Goal: Transaction & Acquisition: Purchase product/service

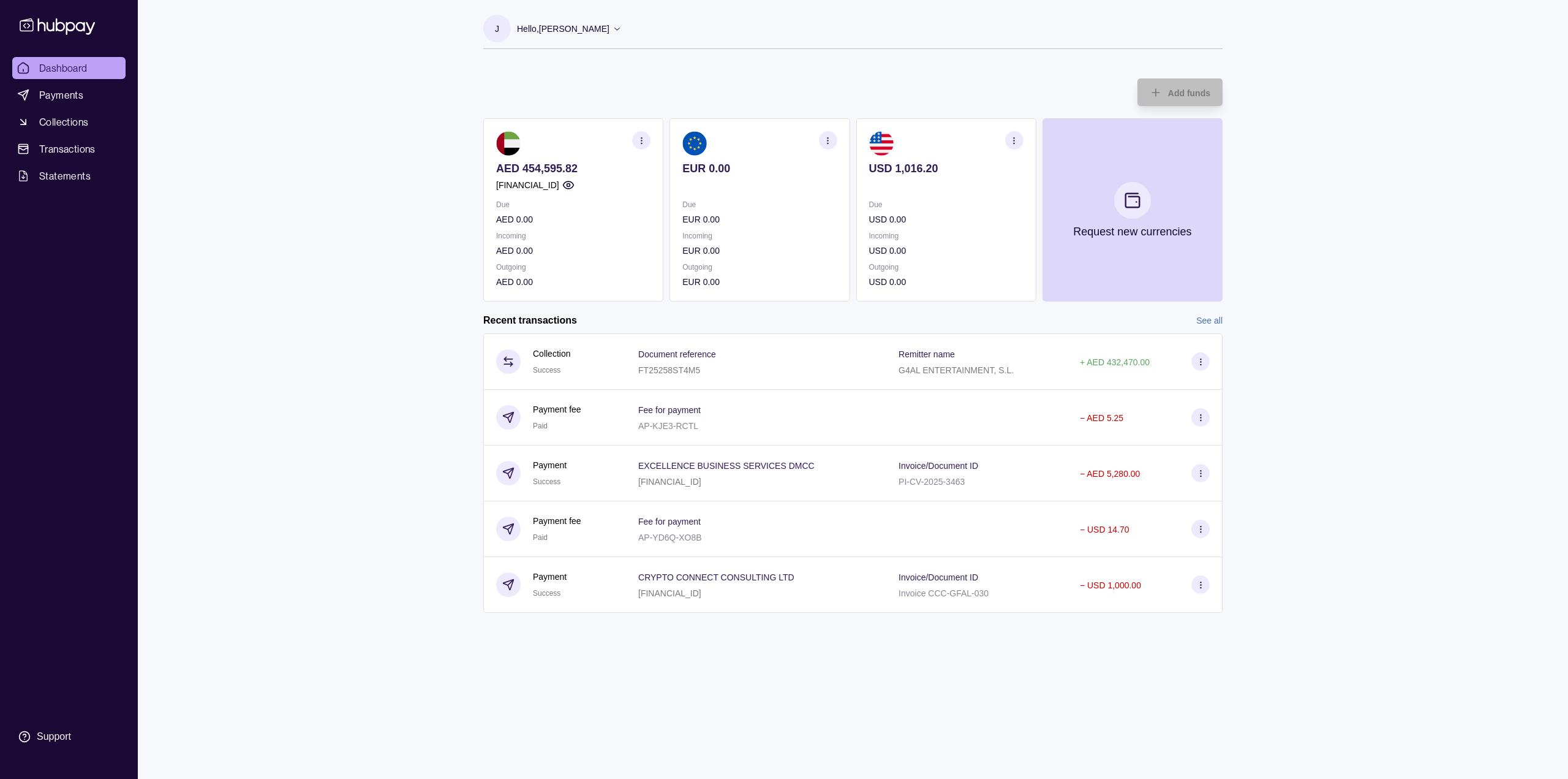
click at [549, 166] on p "AED 454,595.82" at bounding box center [574, 168] width 155 height 14
click at [384, 322] on div "Dashboard Payments Collections Transactions Statements Support J Hello, Judit R…" at bounding box center [784, 389] width 1568 height 779
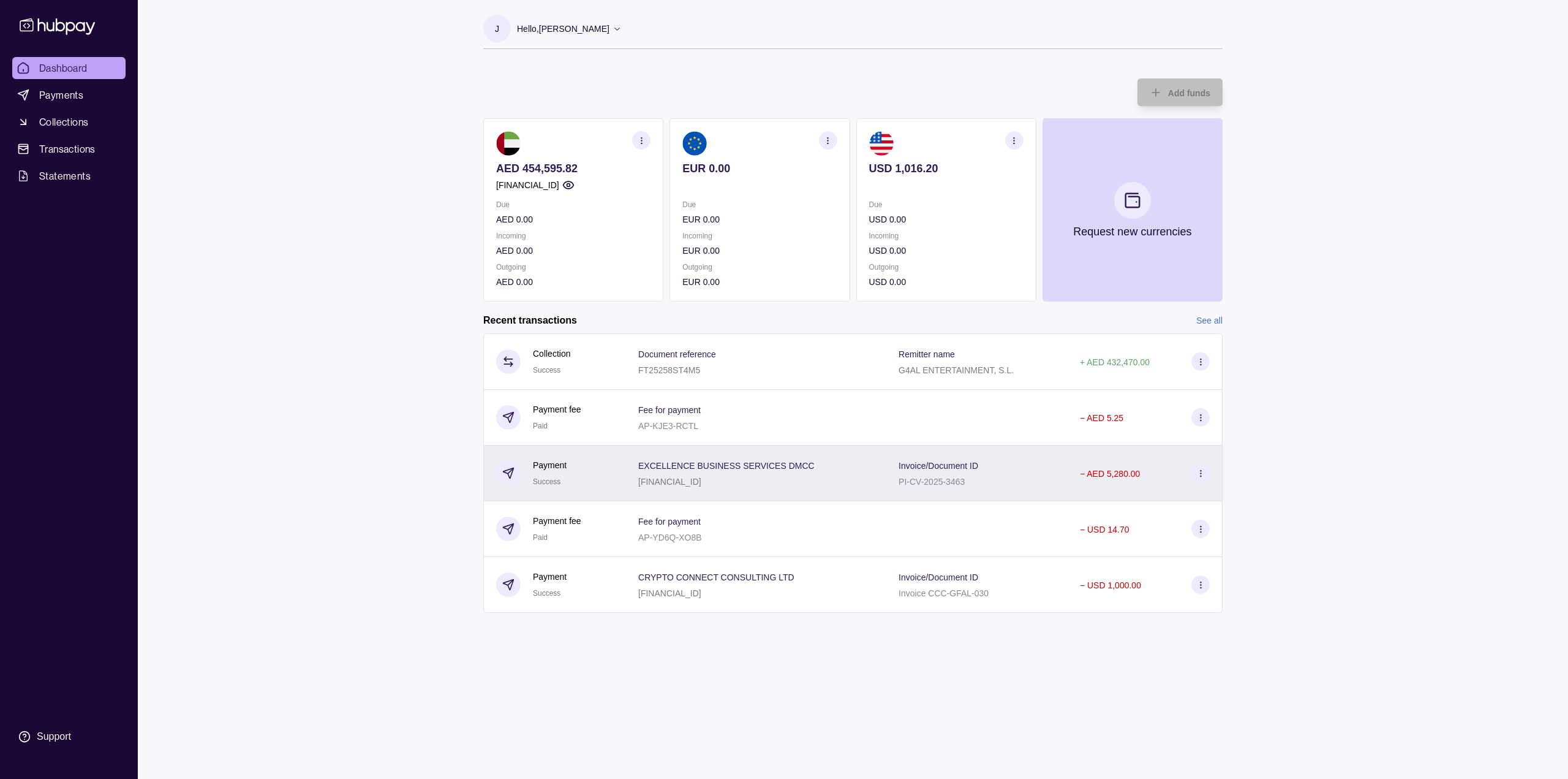
click at [1198, 470] on icon at bounding box center [1199, 472] width 9 height 9
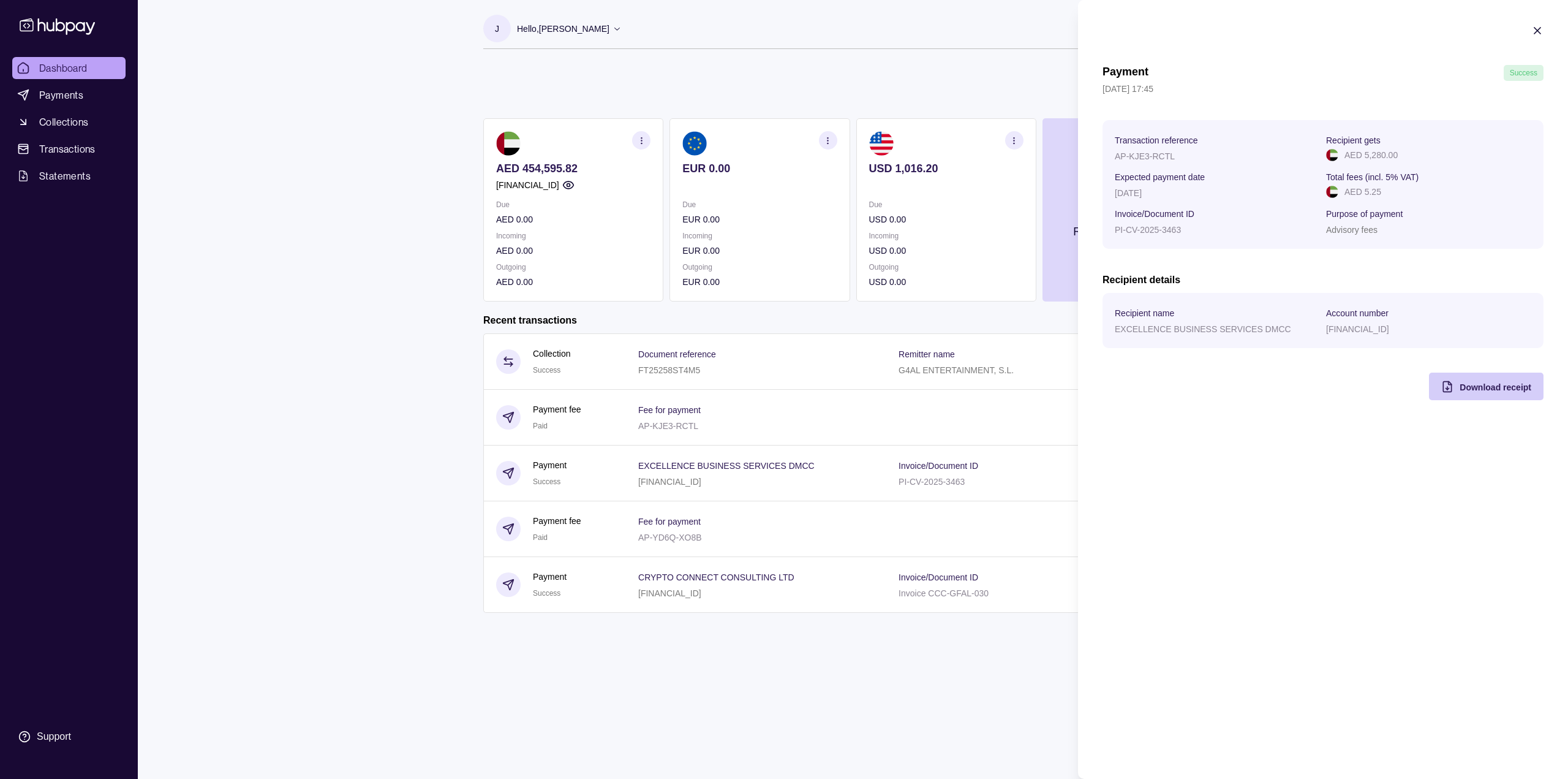
click at [1506, 389] on span "Download receipt" at bounding box center [1495, 387] width 72 height 10
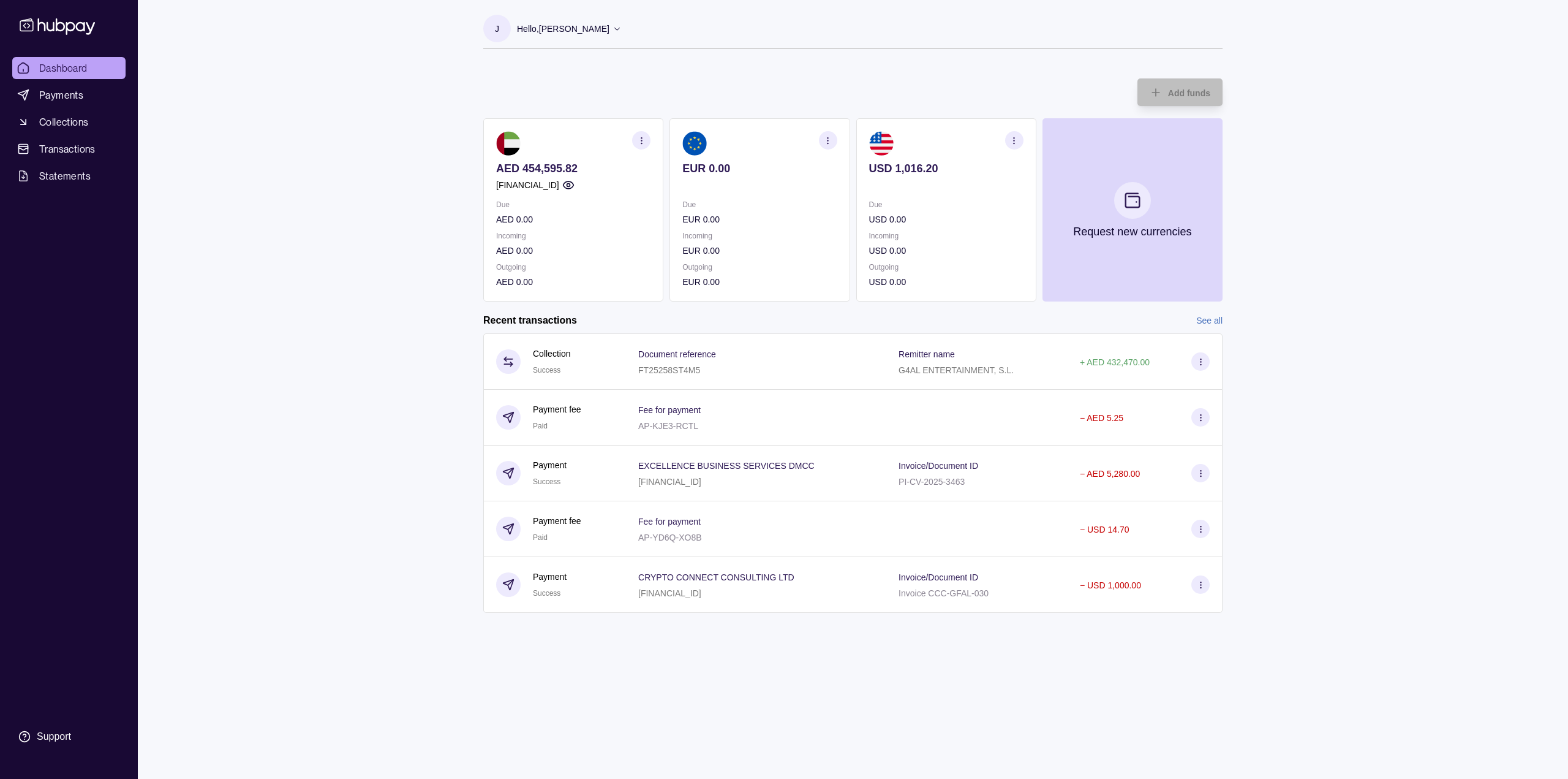
click at [578, 31] on p "Hello, [PERSON_NAME]" at bounding box center [563, 29] width 93 height 14
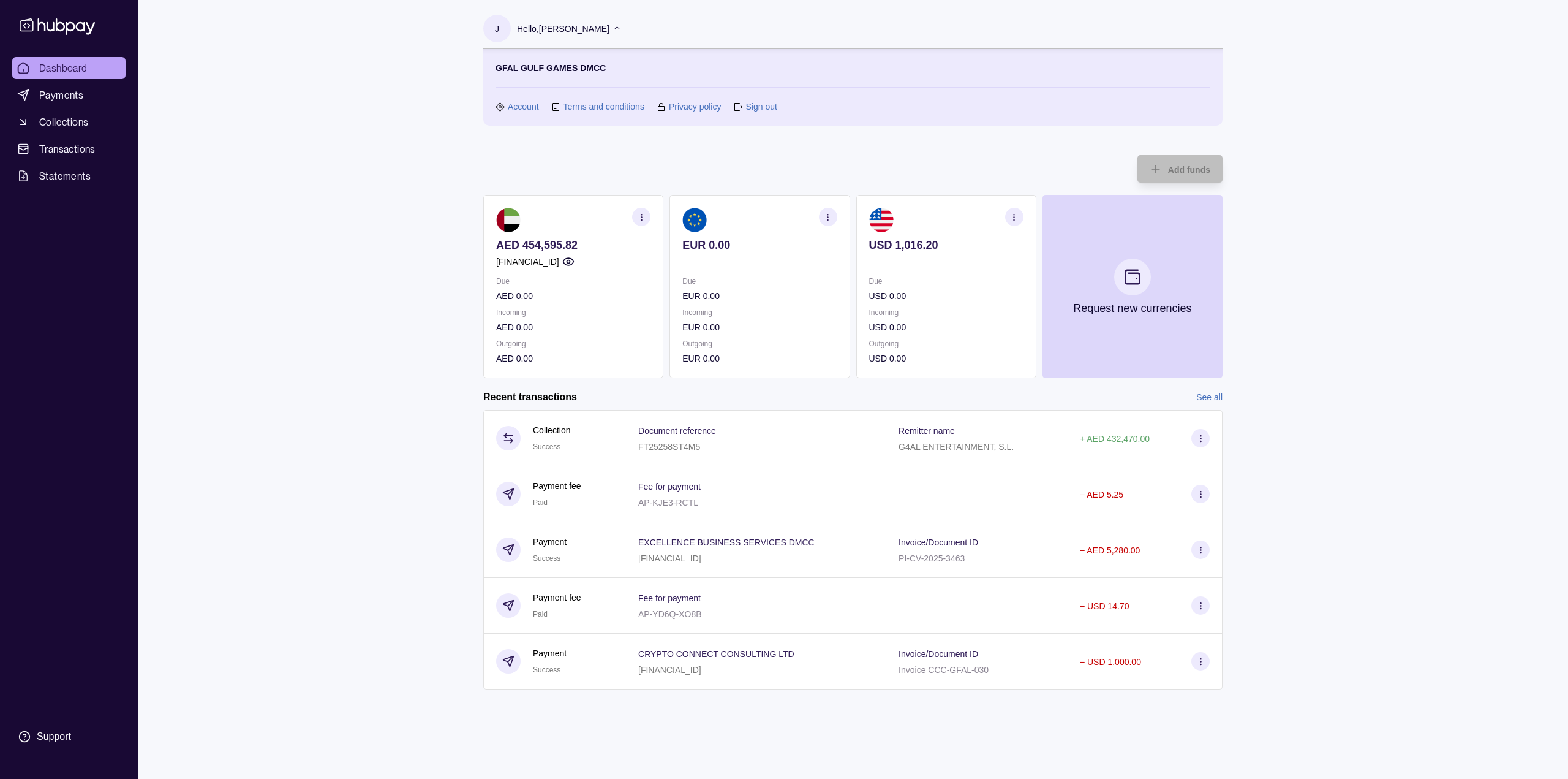
click at [763, 105] on link "Sign out" at bounding box center [760, 106] width 31 height 14
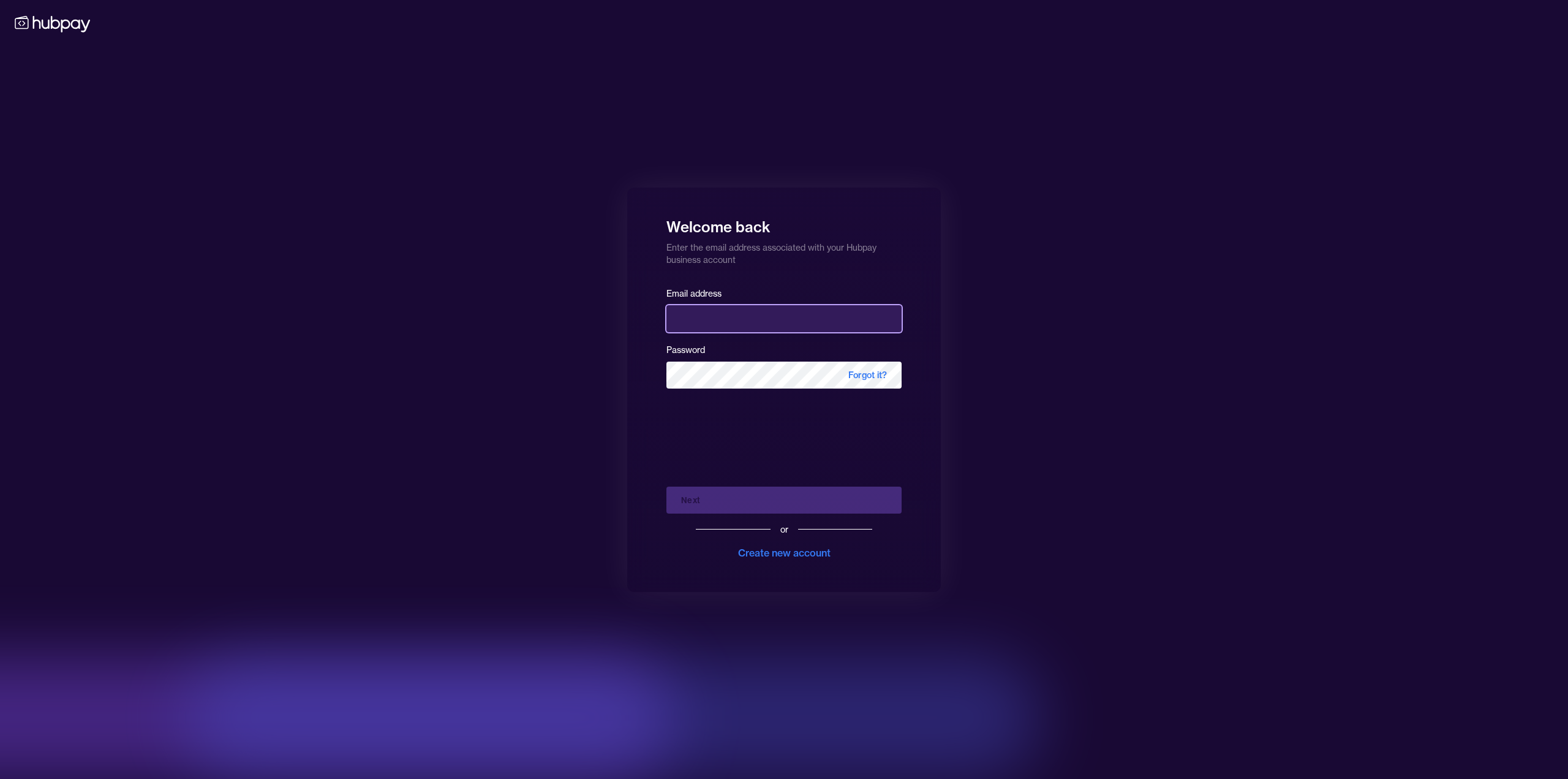
click at [751, 318] on input "email" at bounding box center [784, 318] width 235 height 27
type input "**********"
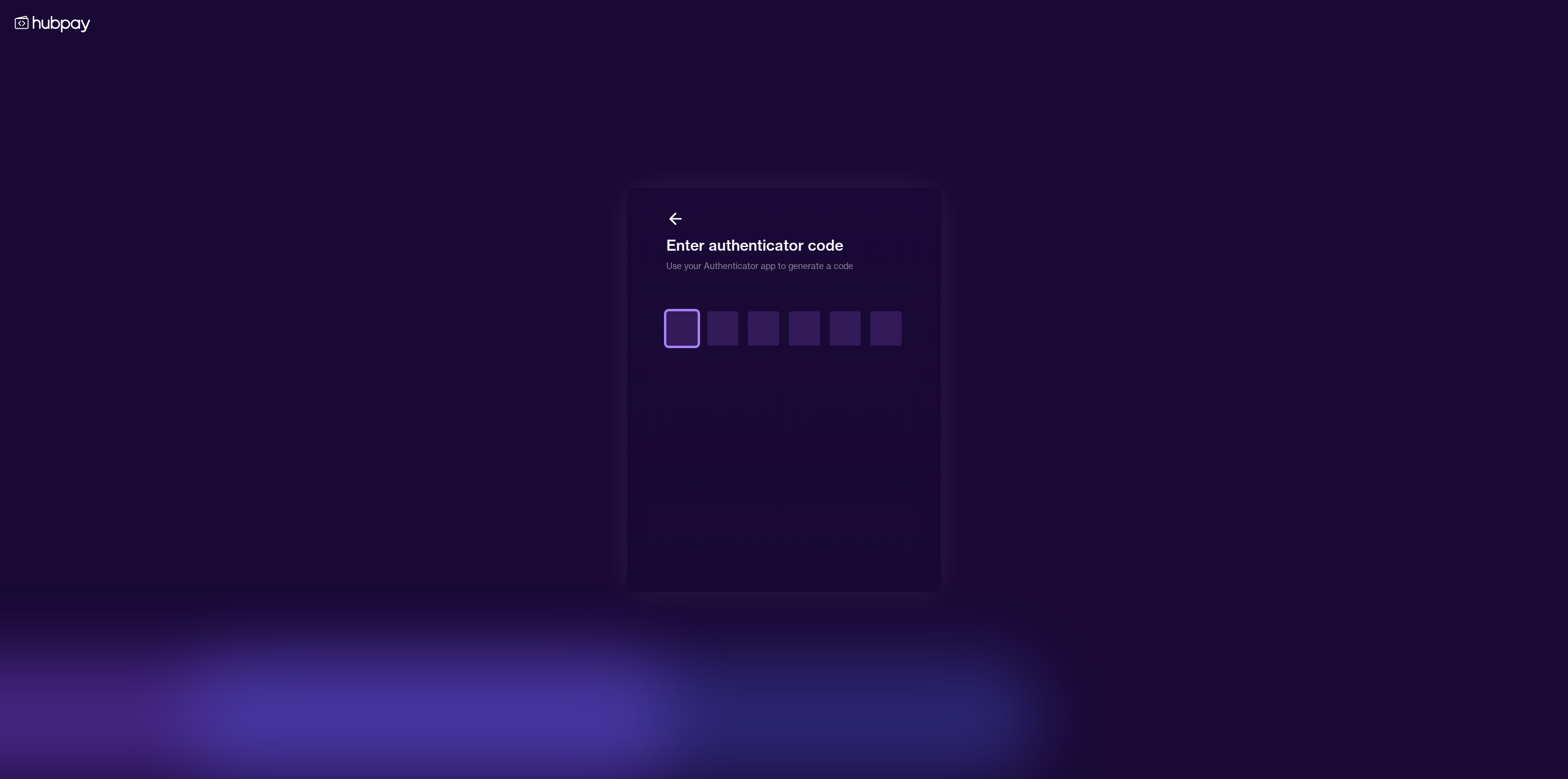
type input "*"
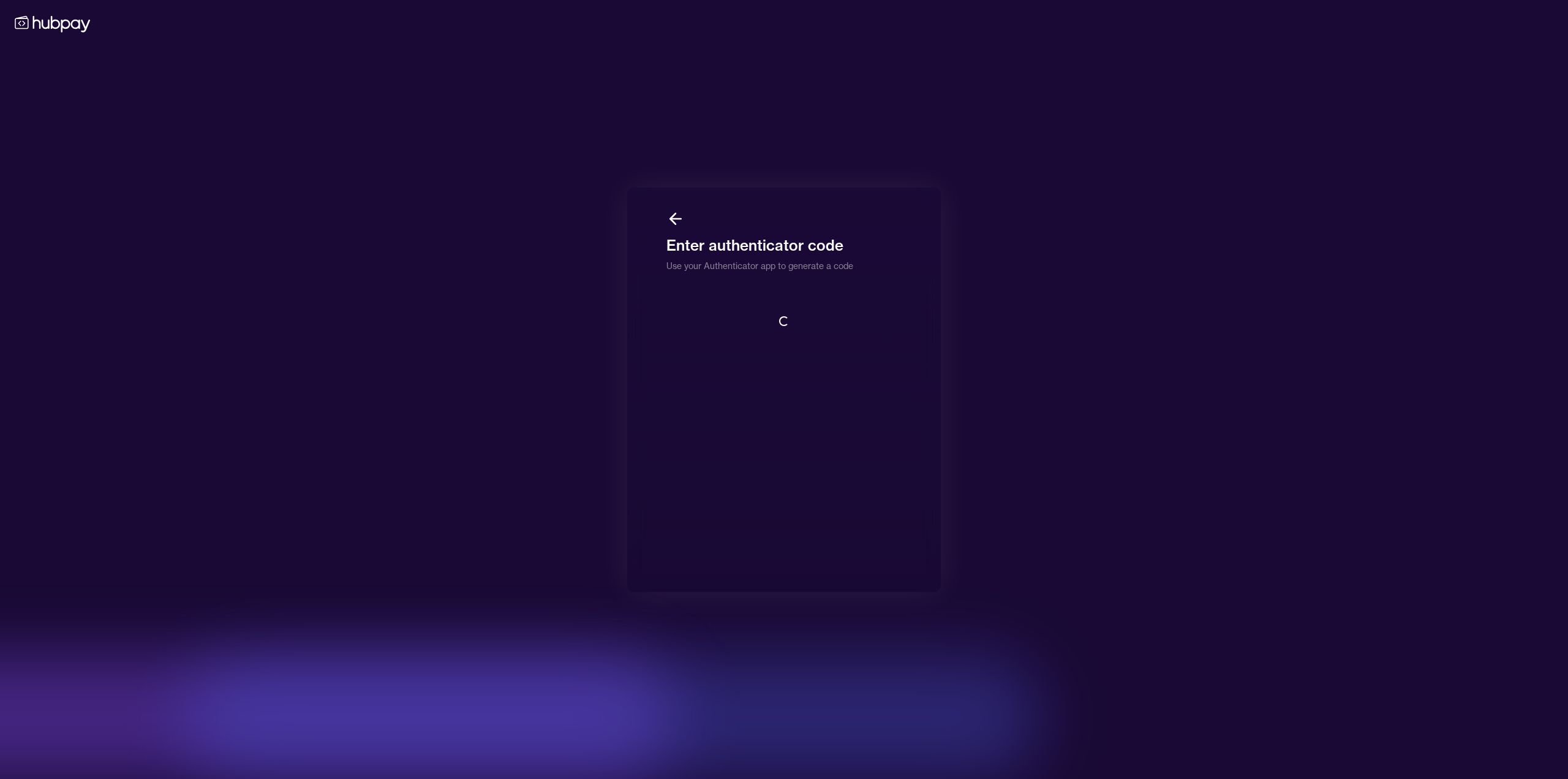
scroll to position [1, 0]
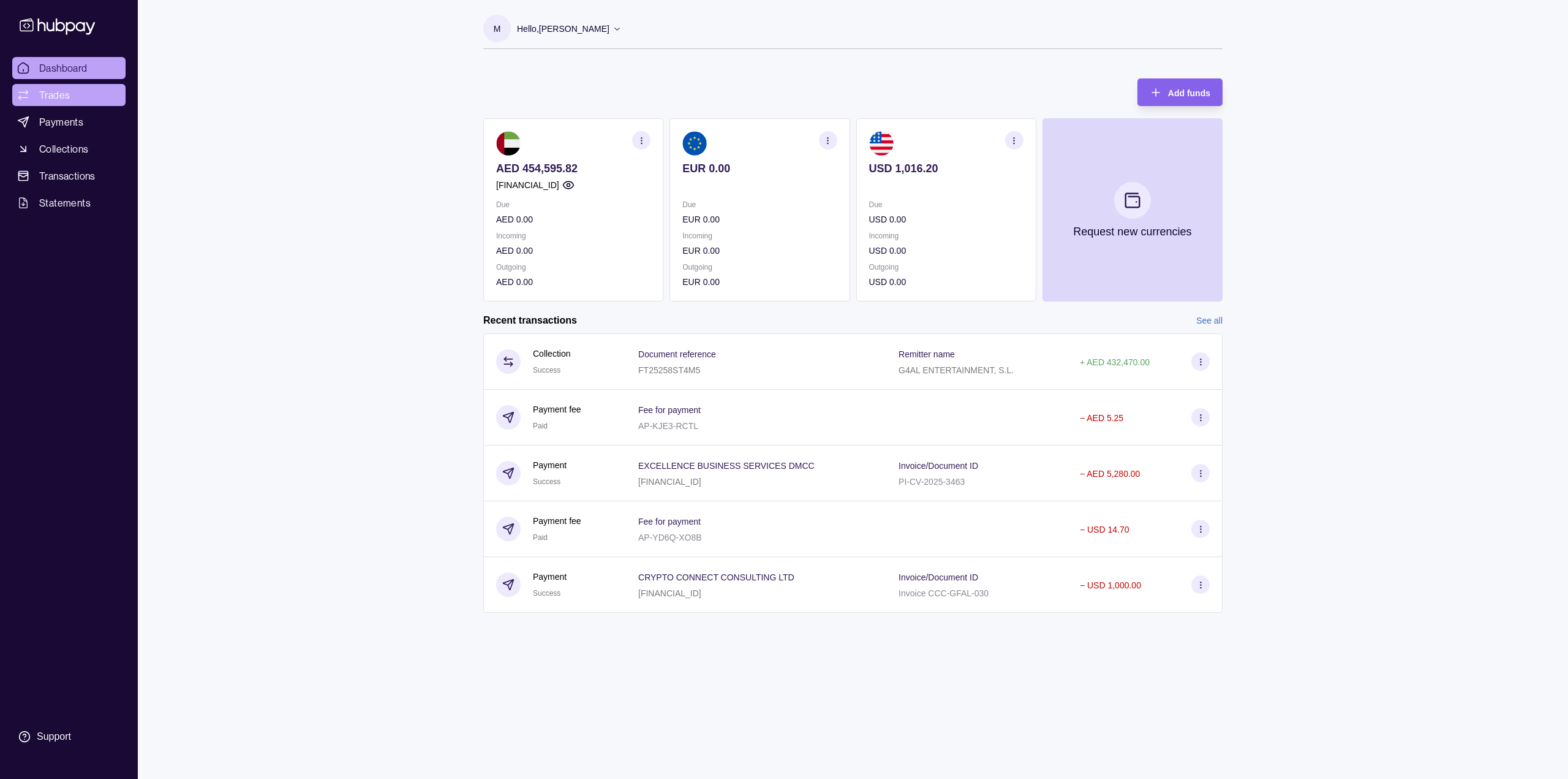
click at [70, 97] on link "Trades" at bounding box center [69, 95] width 113 height 22
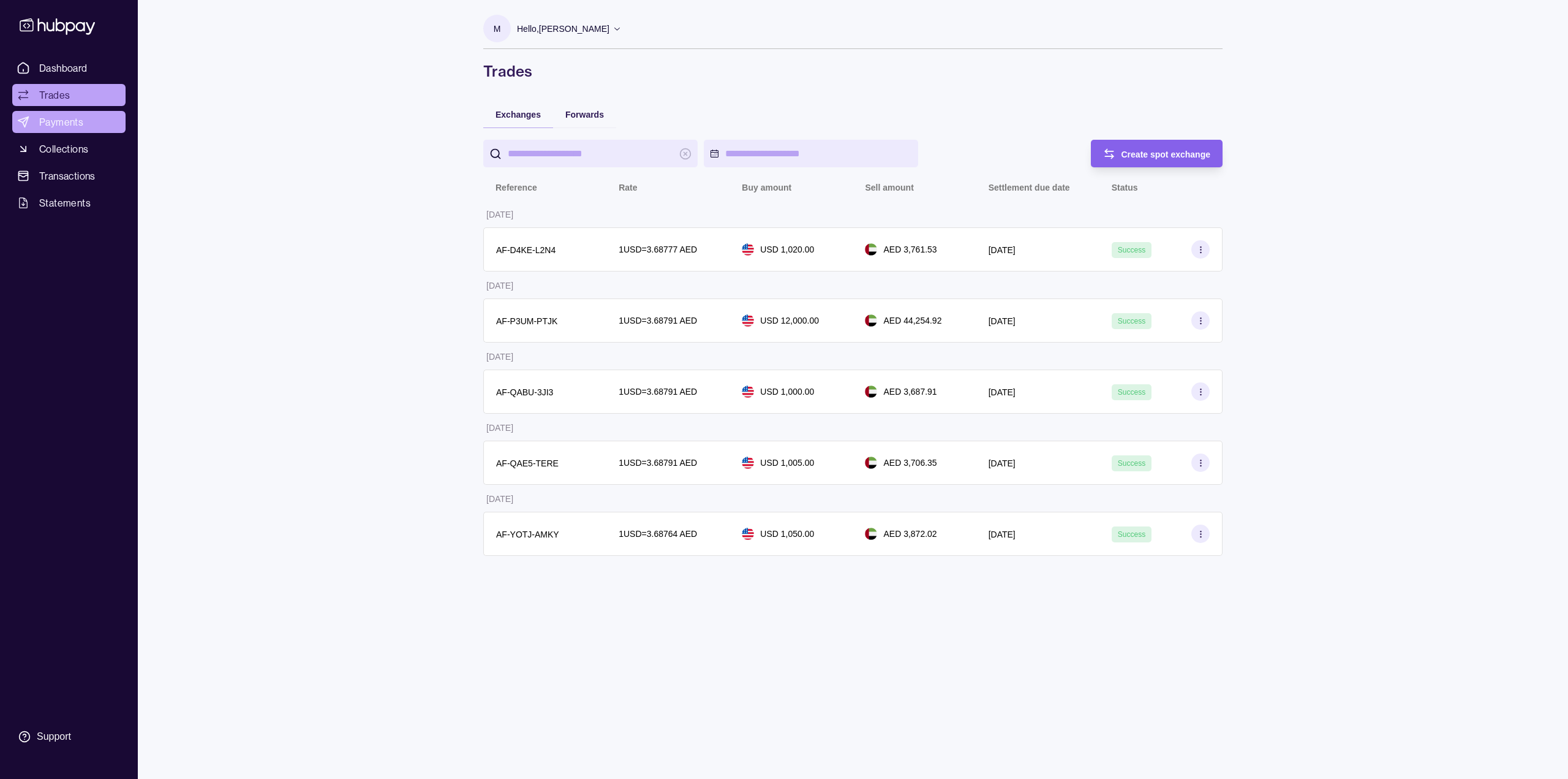
click at [79, 120] on span "Payments" at bounding box center [62, 121] width 44 height 15
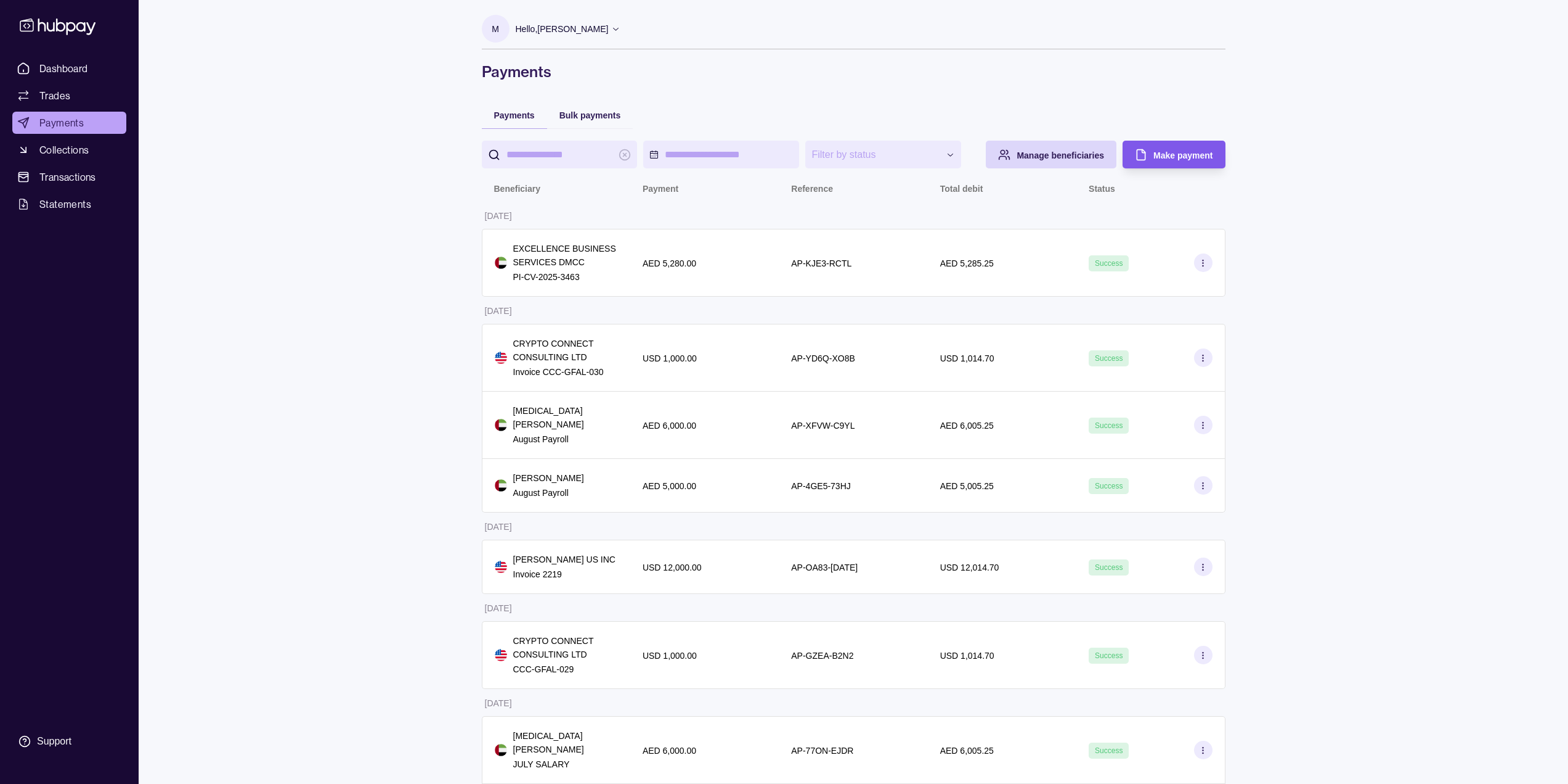
click at [1170, 157] on span "Make payment" at bounding box center [1183, 155] width 59 height 10
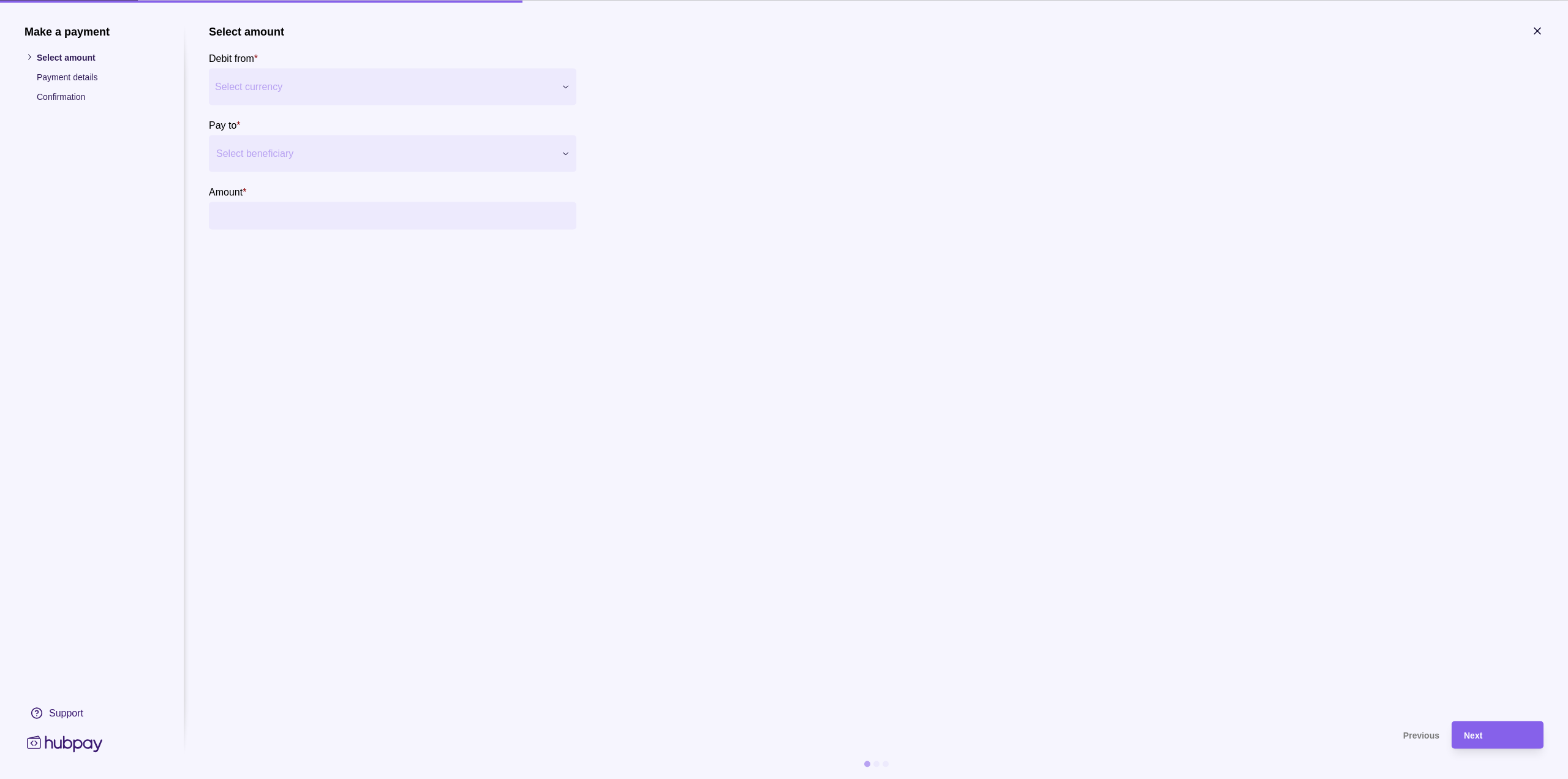
click at [292, 163] on div "Select beneficiary" at bounding box center [393, 153] width 368 height 37
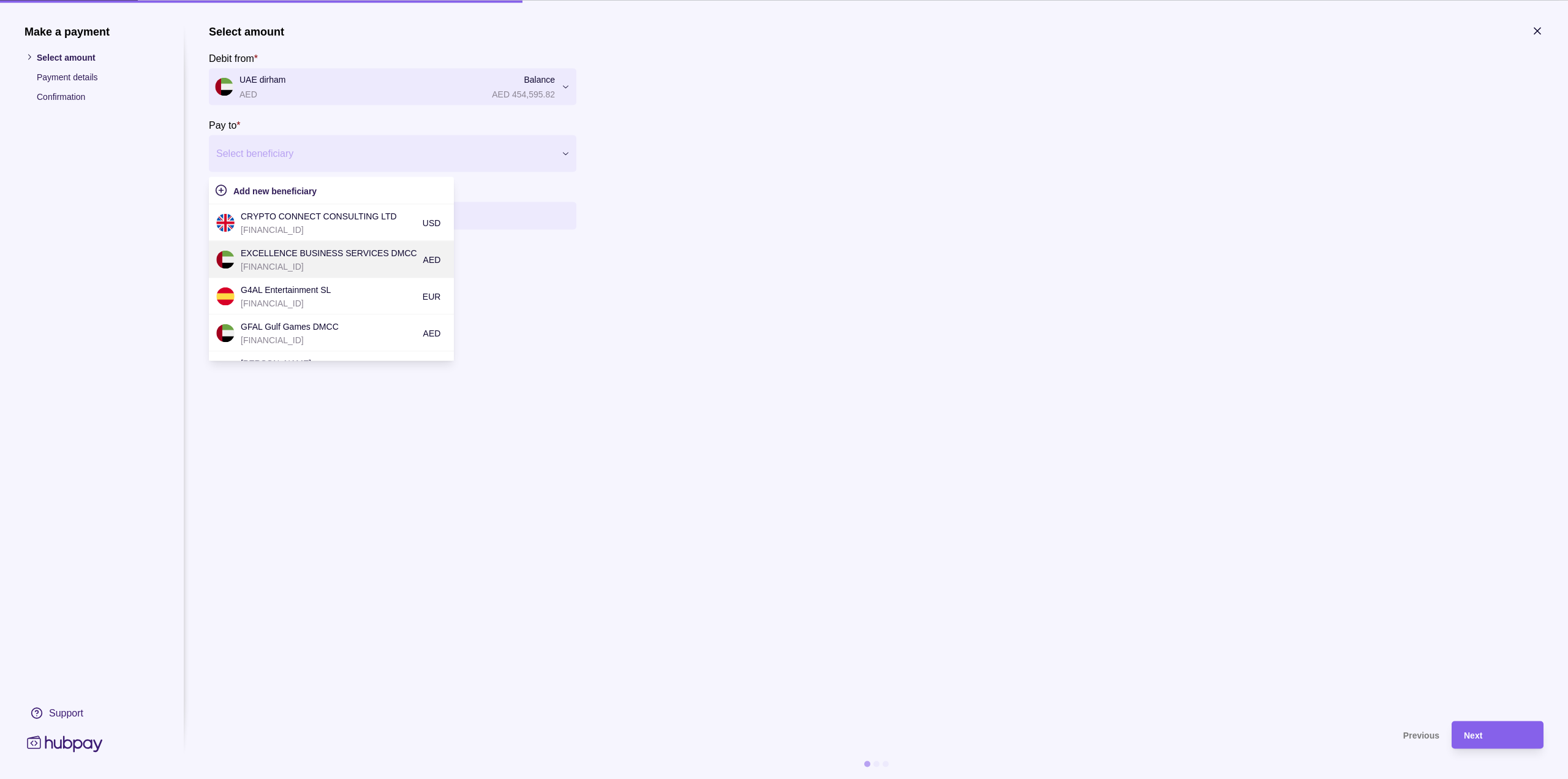
click at [298, 256] on p "EXCELLENCE BUSINESS SERVICES DMCC" at bounding box center [329, 253] width 176 height 14
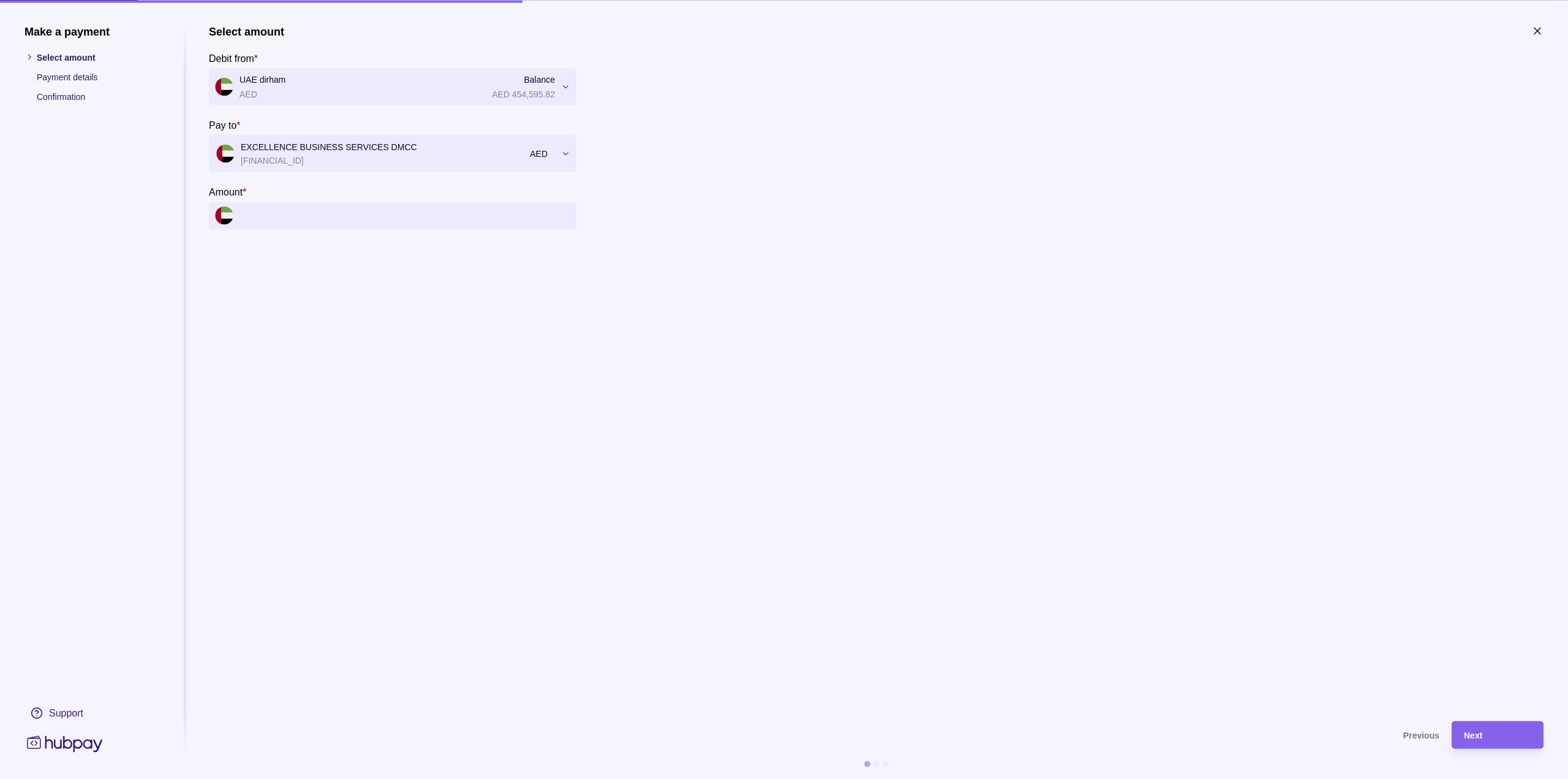
click at [304, 148] on div at bounding box center [384, 153] width 338 height 17
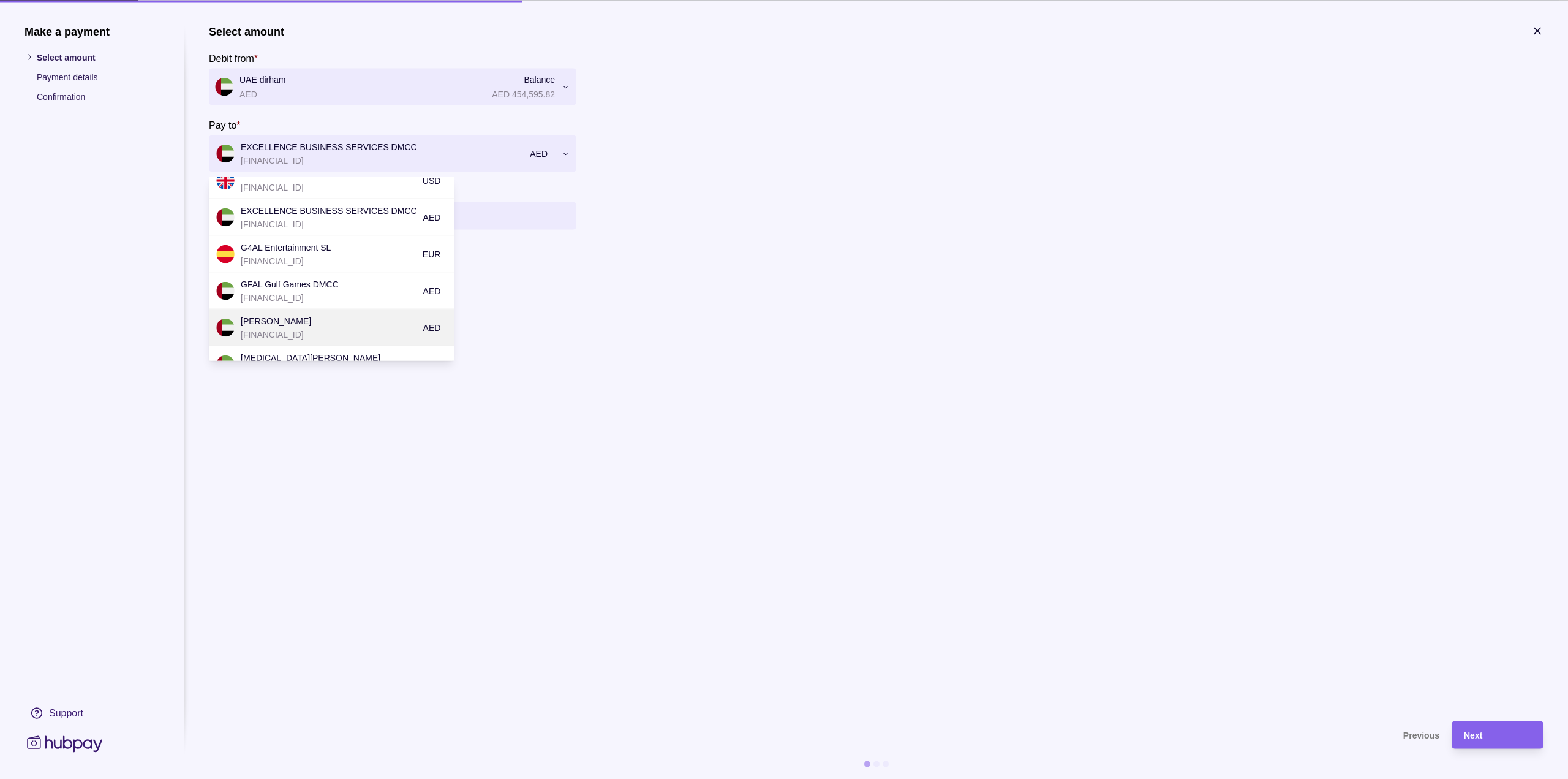
scroll to position [61, 0]
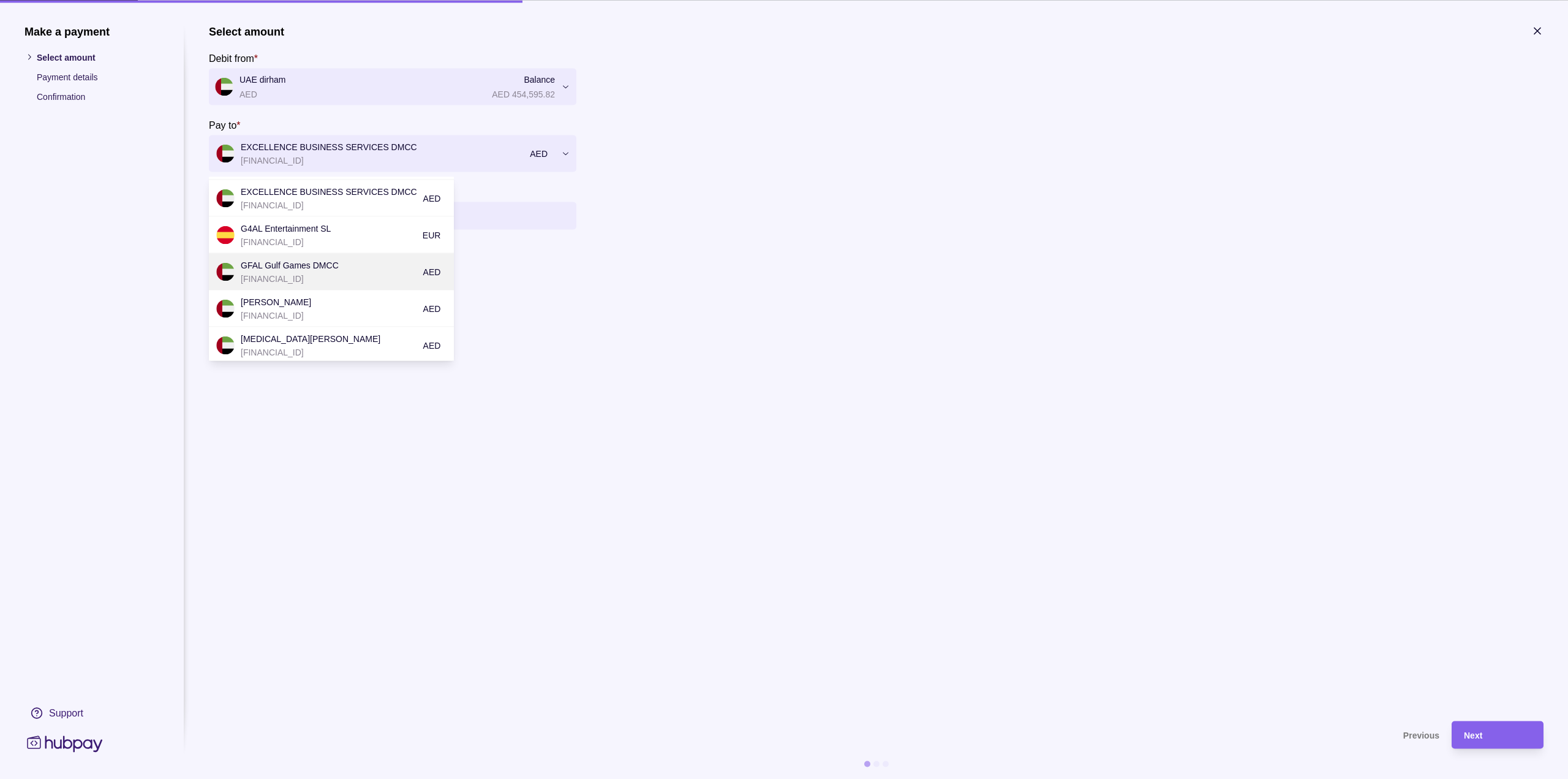
click at [366, 278] on p "[FINANCIAL_ID]" at bounding box center [329, 278] width 176 height 14
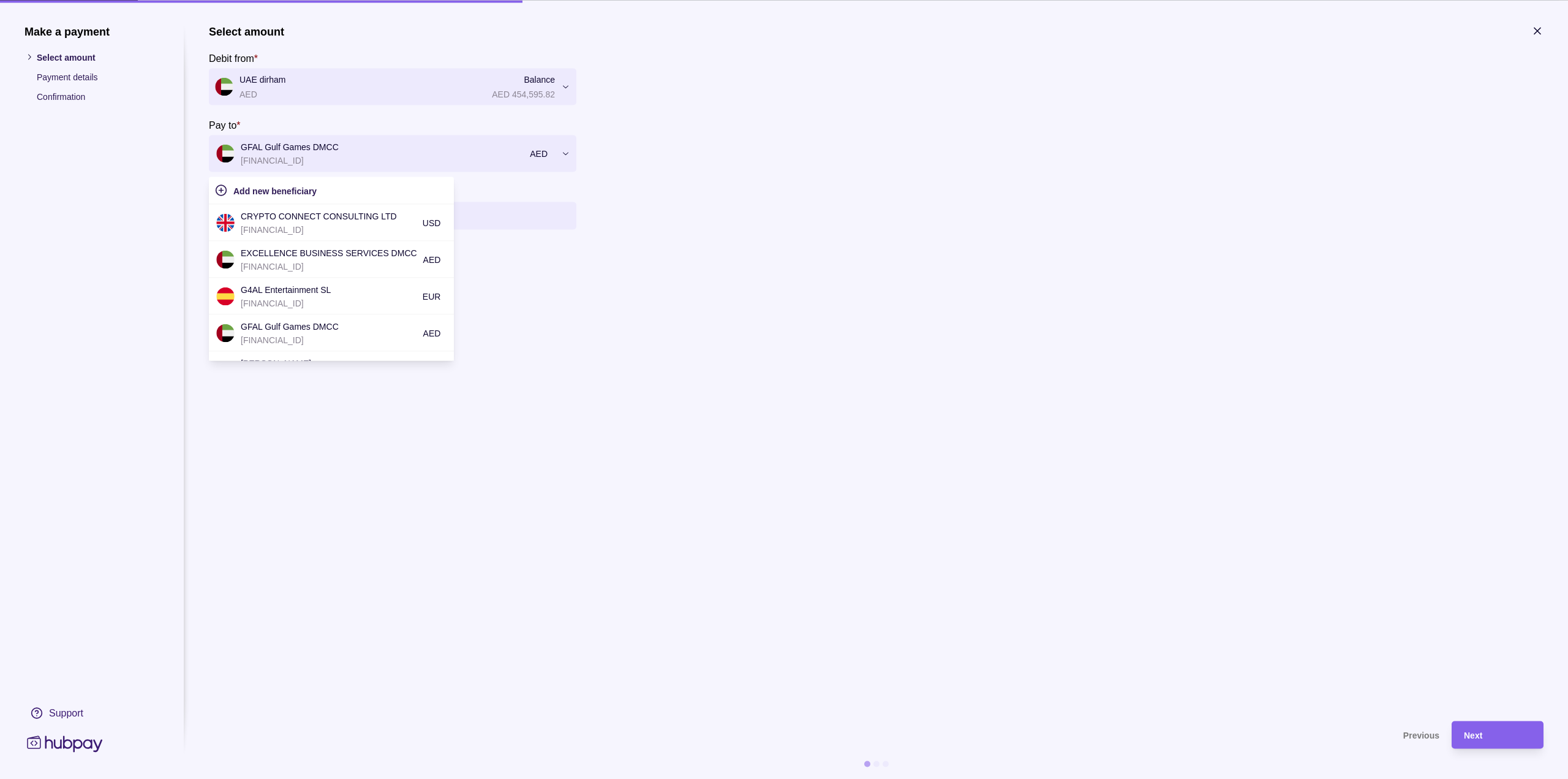
click at [328, 155] on div at bounding box center [384, 153] width 338 height 17
drag, startPoint x: 800, startPoint y: 290, endPoint x: 776, endPoint y: 229, distance: 65.6
click at [800, 286] on section "**********" at bounding box center [875, 366] width 1334 height 683
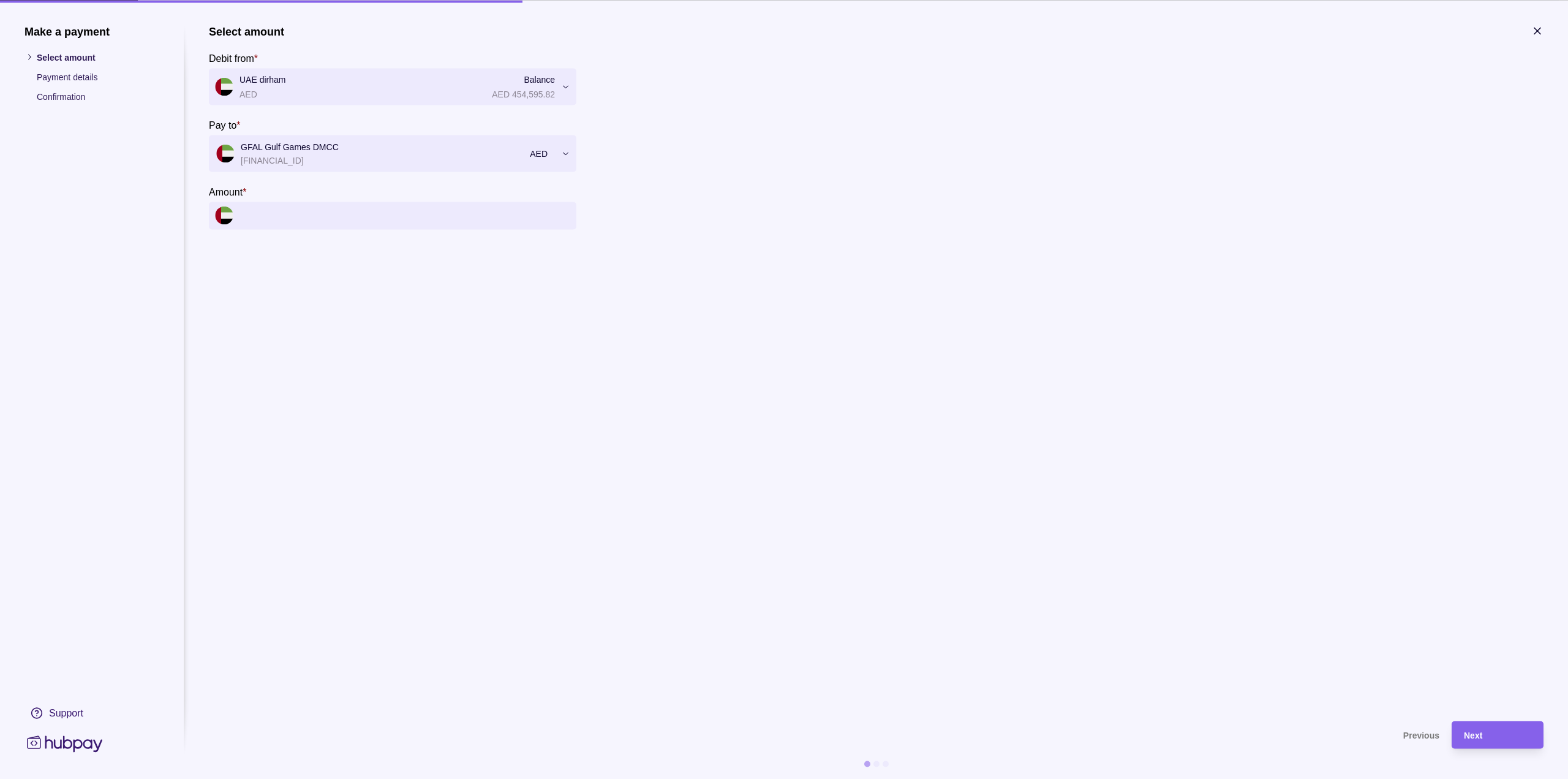
click at [382, 213] on input "Amount *" at bounding box center [405, 215] width 331 height 27
click at [663, 291] on section "**********" at bounding box center [875, 366] width 1334 height 683
click at [339, 215] on input "Amount *" at bounding box center [405, 215] width 331 height 27
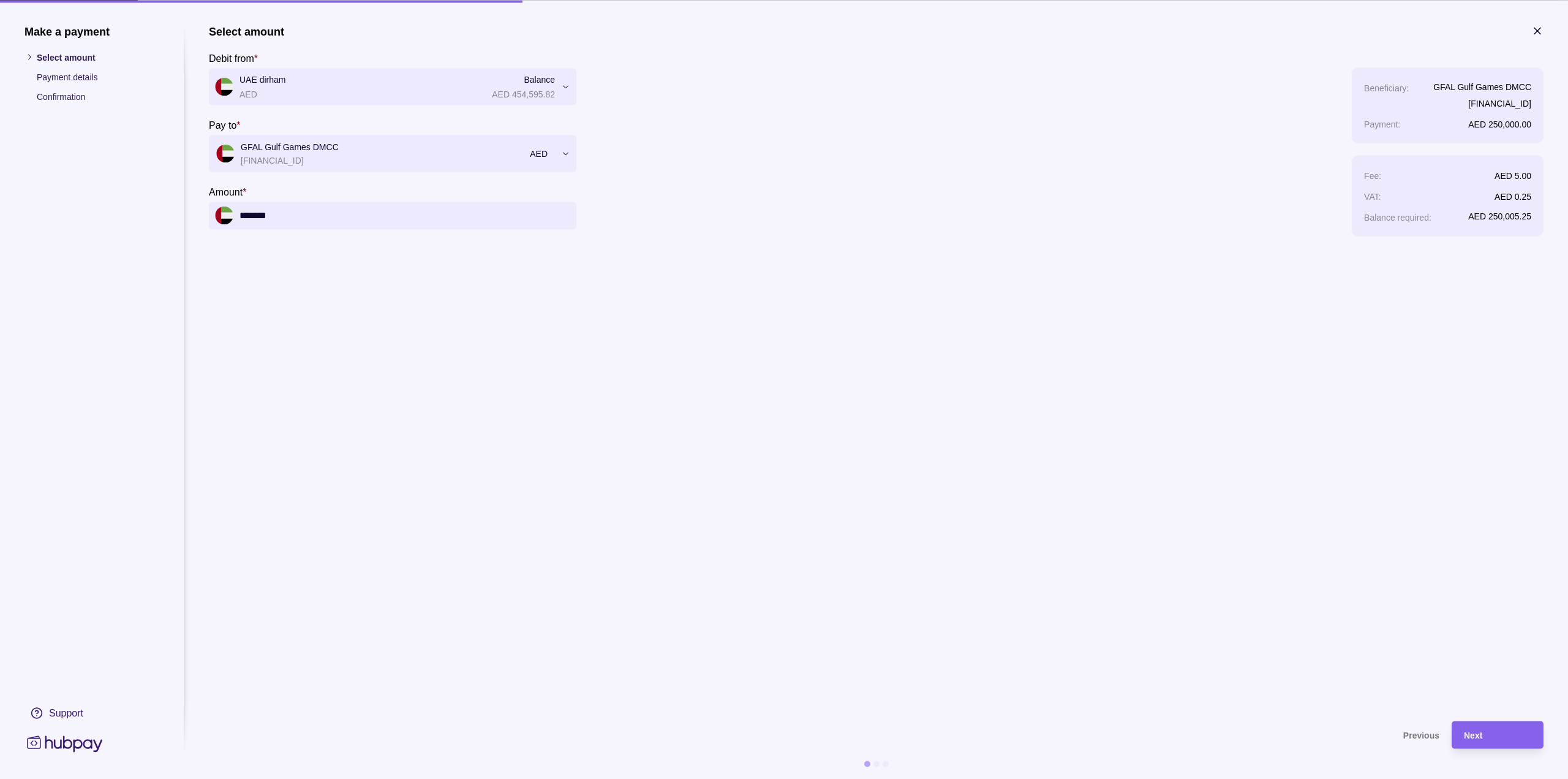
drag, startPoint x: 251, startPoint y: 219, endPoint x: 224, endPoint y: 221, distance: 27.1
click at [224, 221] on div "*******" at bounding box center [393, 215] width 368 height 27
type input "*******"
click at [482, 388] on section "**********" at bounding box center [875, 366] width 1334 height 683
click at [1483, 740] on div "Next" at bounding box center [1497, 734] width 68 height 15
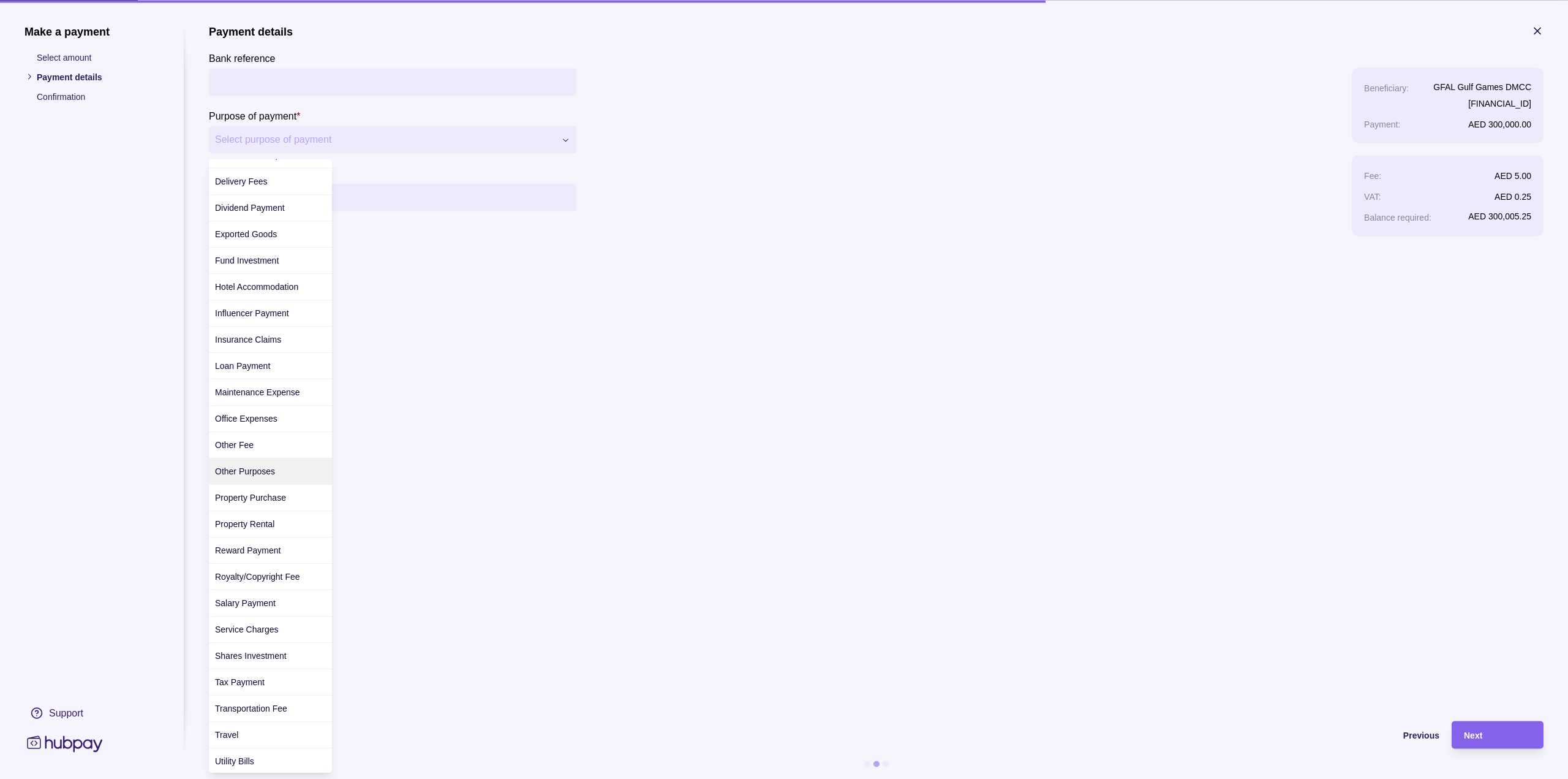
scroll to position [125, 0]
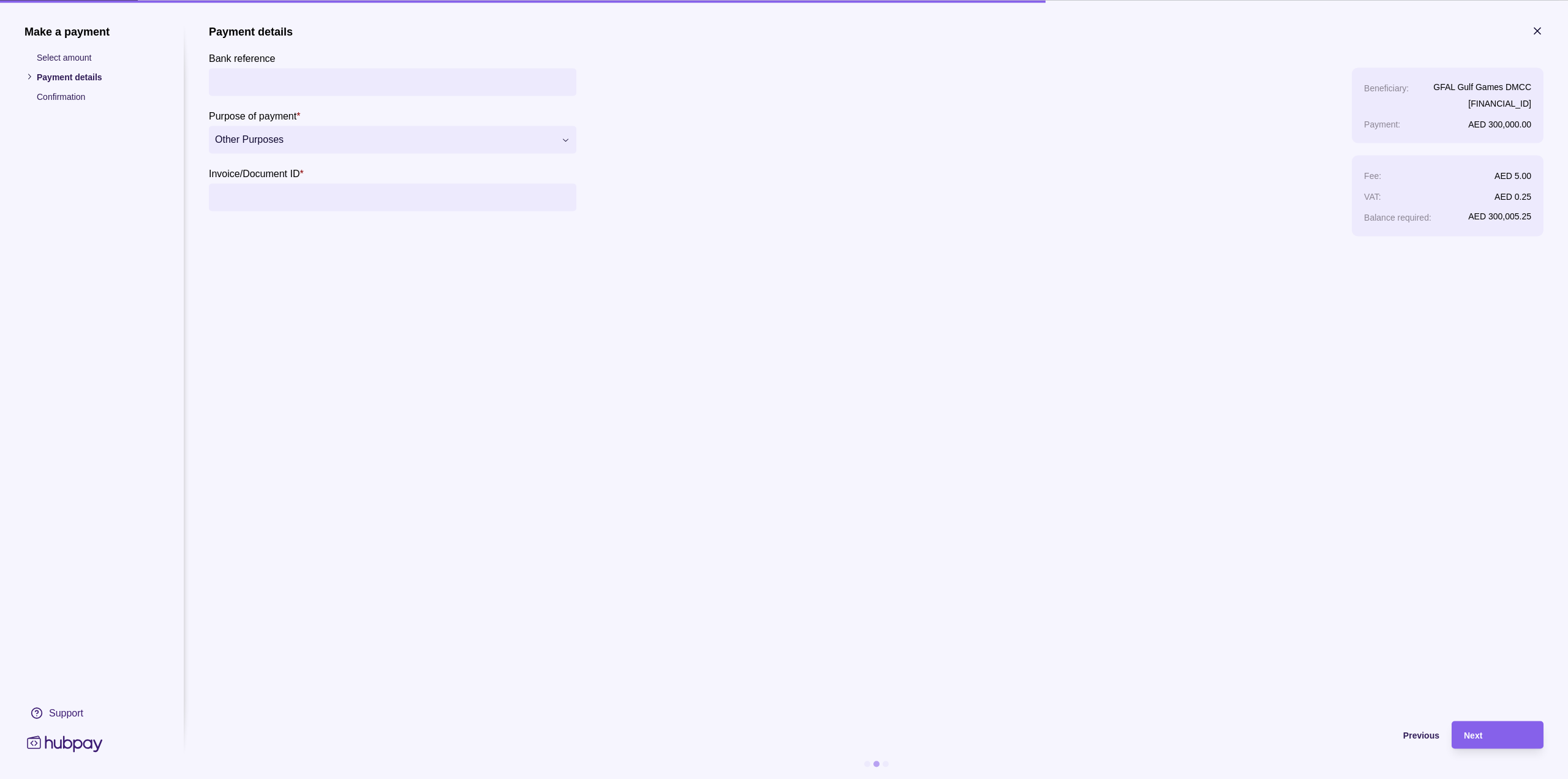
click at [356, 198] on input "Invoice/Document ID *" at bounding box center [392, 196] width 355 height 27
type input "**********"
click at [1512, 728] on div "Next" at bounding box center [1497, 734] width 68 height 15
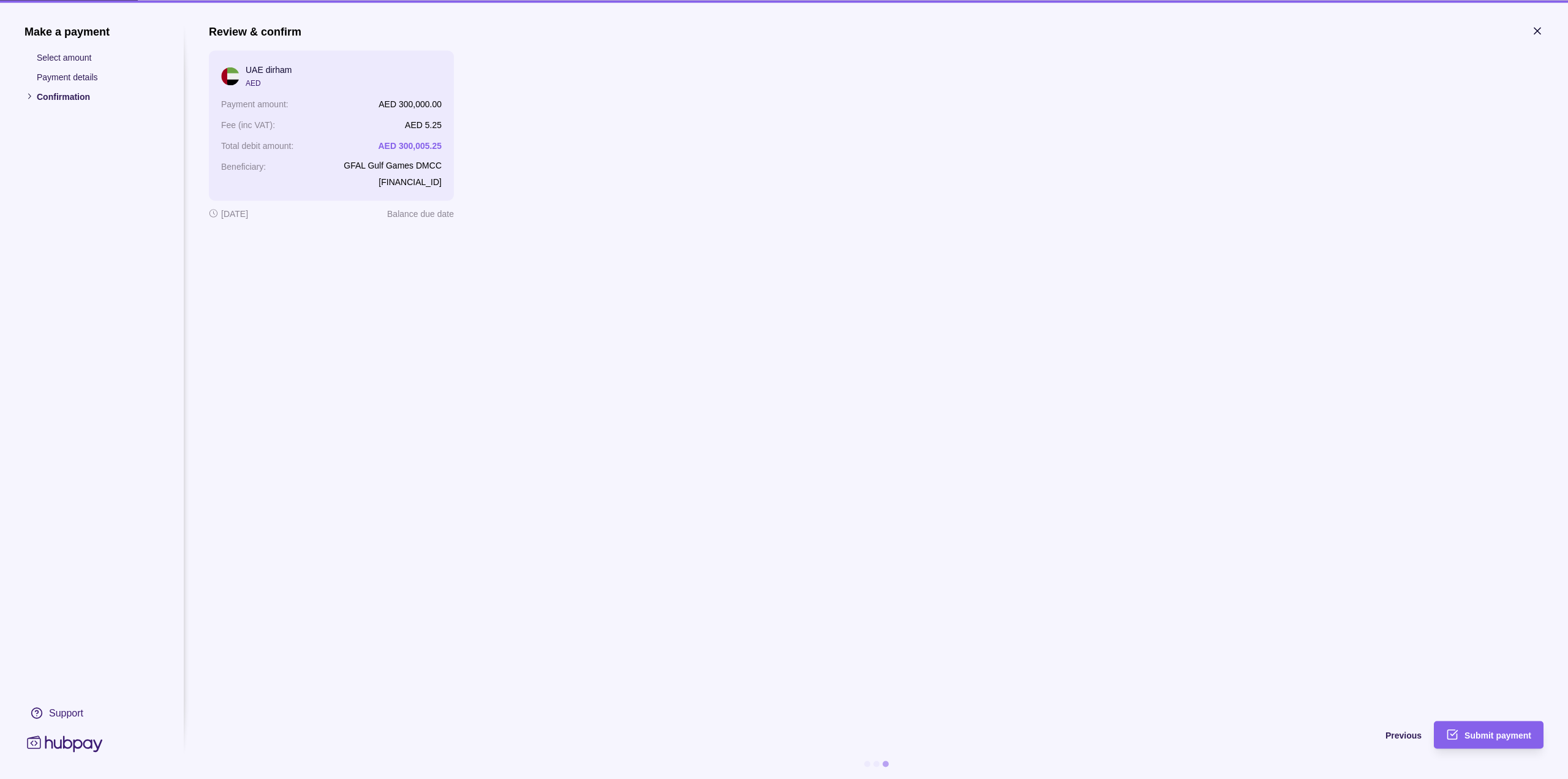
click at [421, 183] on p "[FINANCIAL_ID]" at bounding box center [392, 181] width 98 height 14
copy p "[FINANCIAL_ID]"
click at [1502, 731] on span "Submit payment" at bounding box center [1497, 735] width 67 height 10
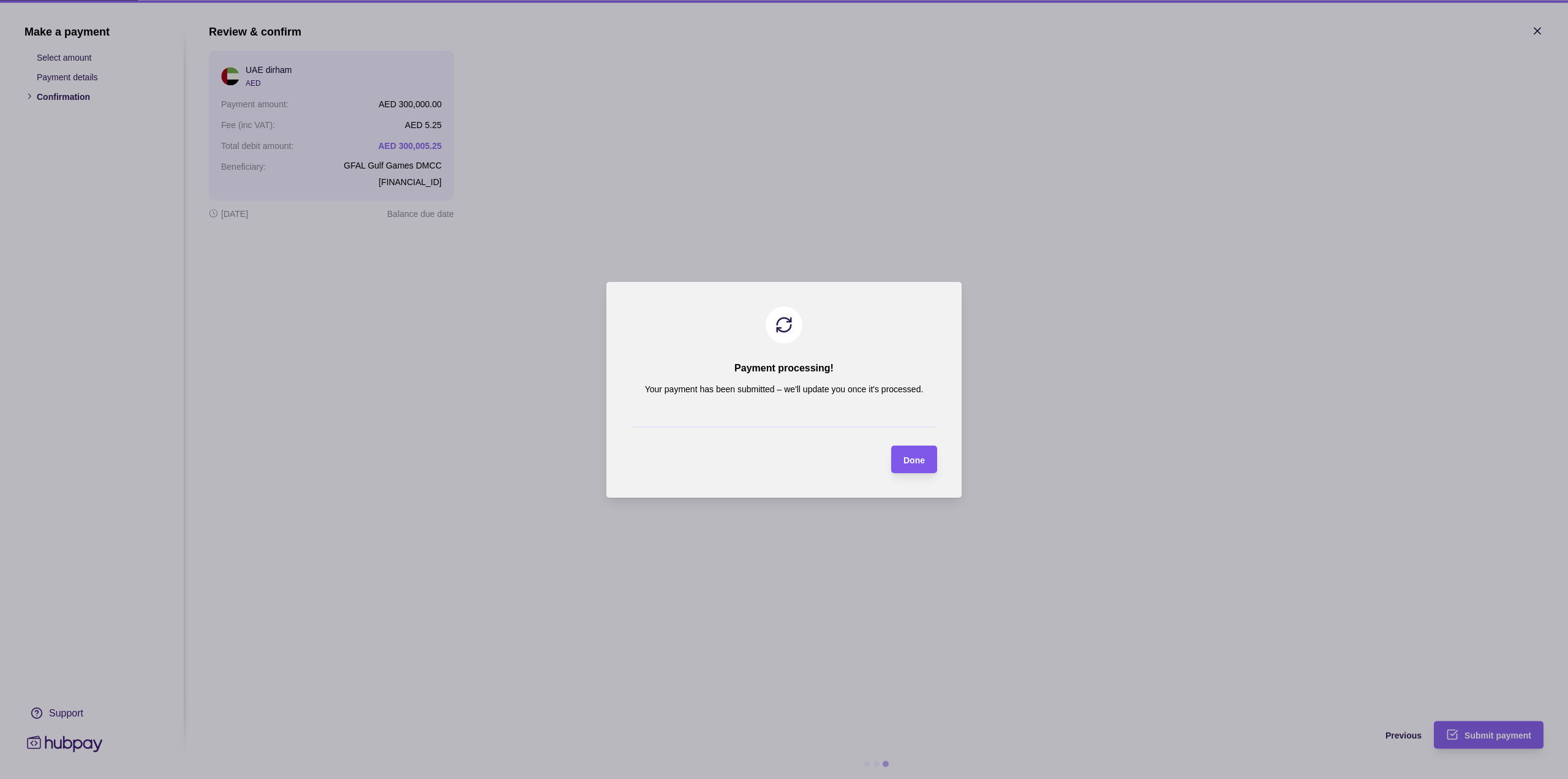
click at [915, 457] on span "Done" at bounding box center [914, 460] width 21 height 10
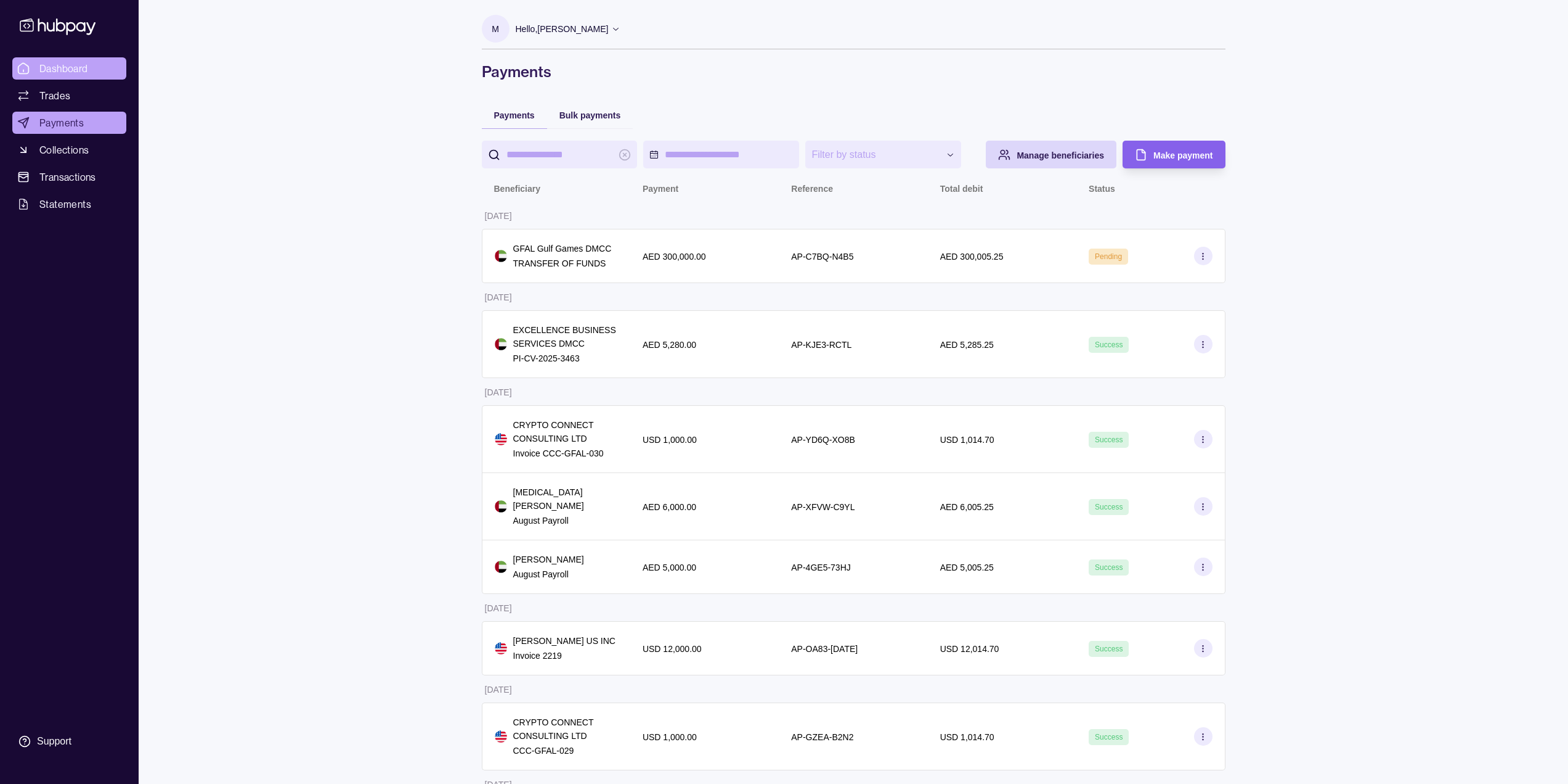
click at [97, 59] on link "Dashboard" at bounding box center [69, 68] width 114 height 22
